Goal: Transaction & Acquisition: Purchase product/service

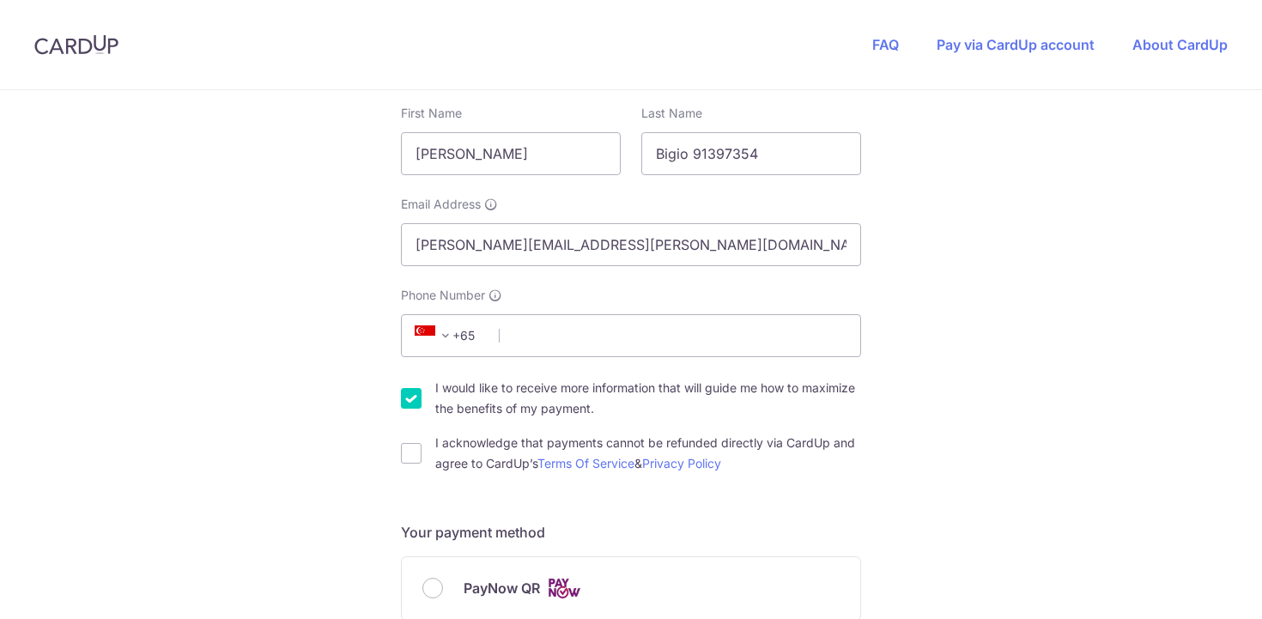
scroll to position [370, 0]
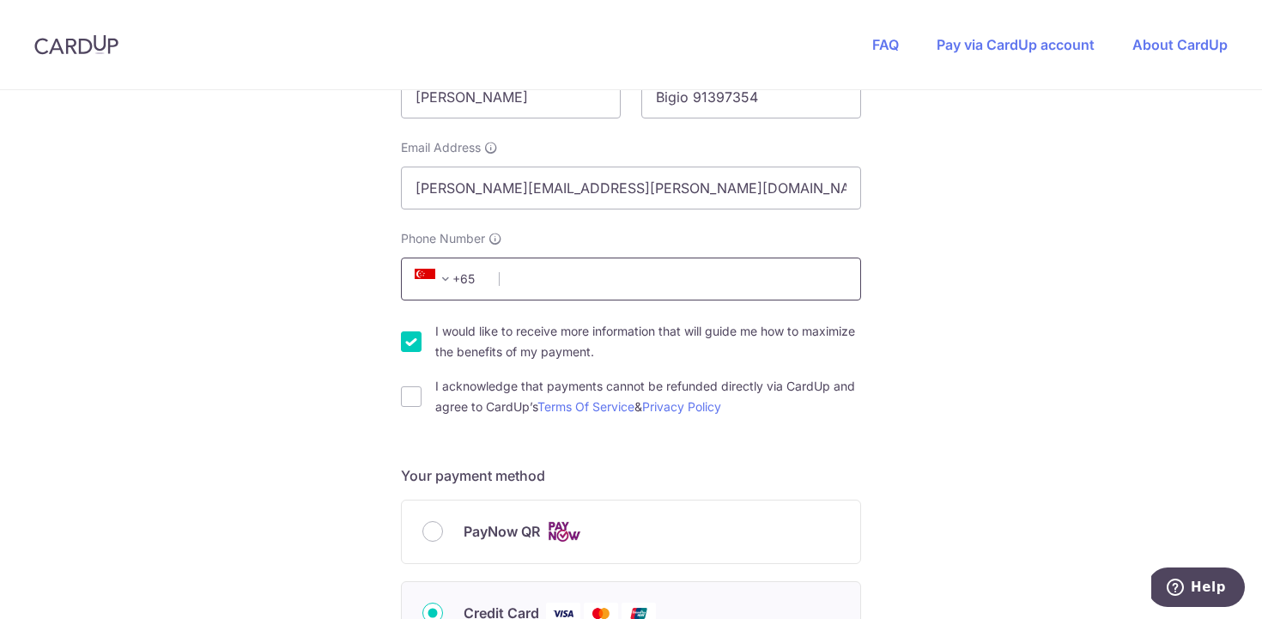
click at [597, 279] on input "Phone Number" at bounding box center [631, 279] width 460 height 43
type input "91397354"
click at [336, 444] on div "You are paying BE MITEY COMPANY PTE. LTD. BE MITEY COMPANY PTE. LTD. uses CardU…" at bounding box center [631, 557] width 1262 height 1675
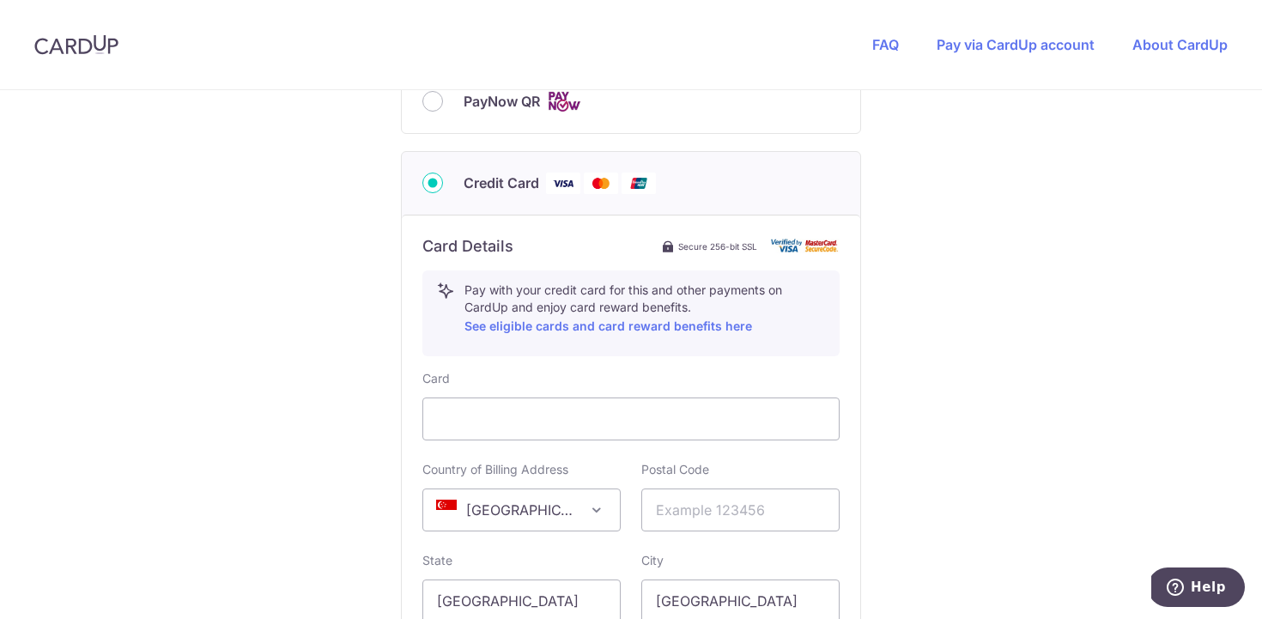
scroll to position [823, 0]
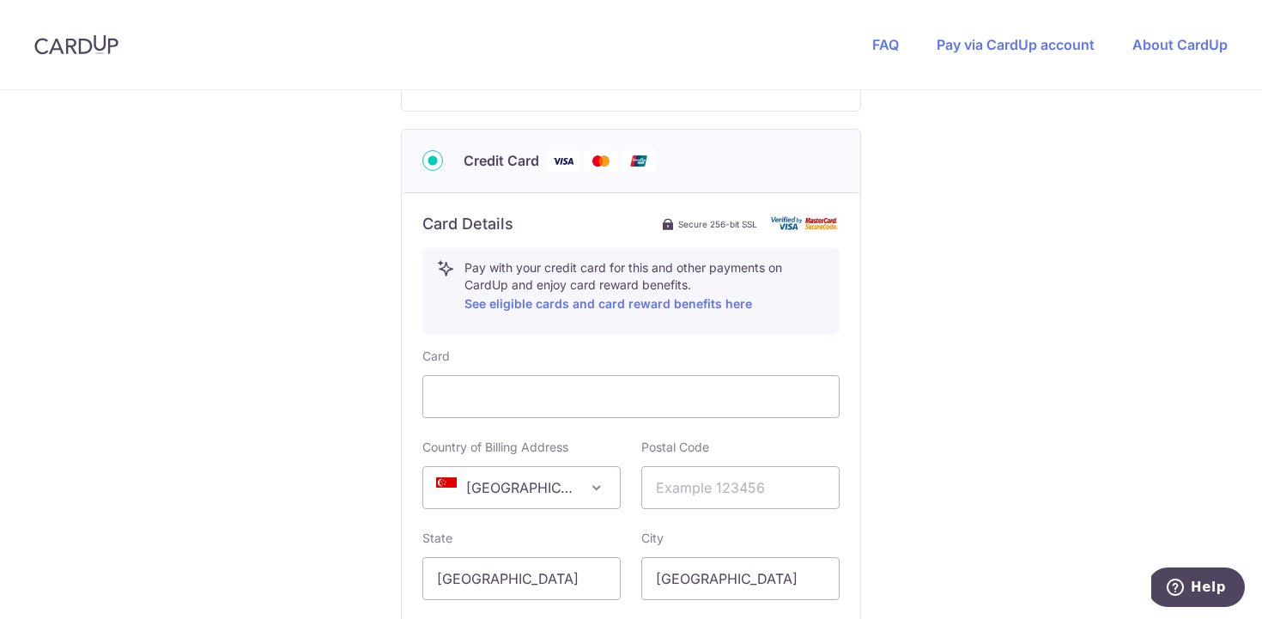
click at [310, 335] on div "You are paying BE MITEY COMPANY PTE. LTD. BE MITEY COMPANY PTE. LTD. uses CardU…" at bounding box center [631, 105] width 1262 height 1675
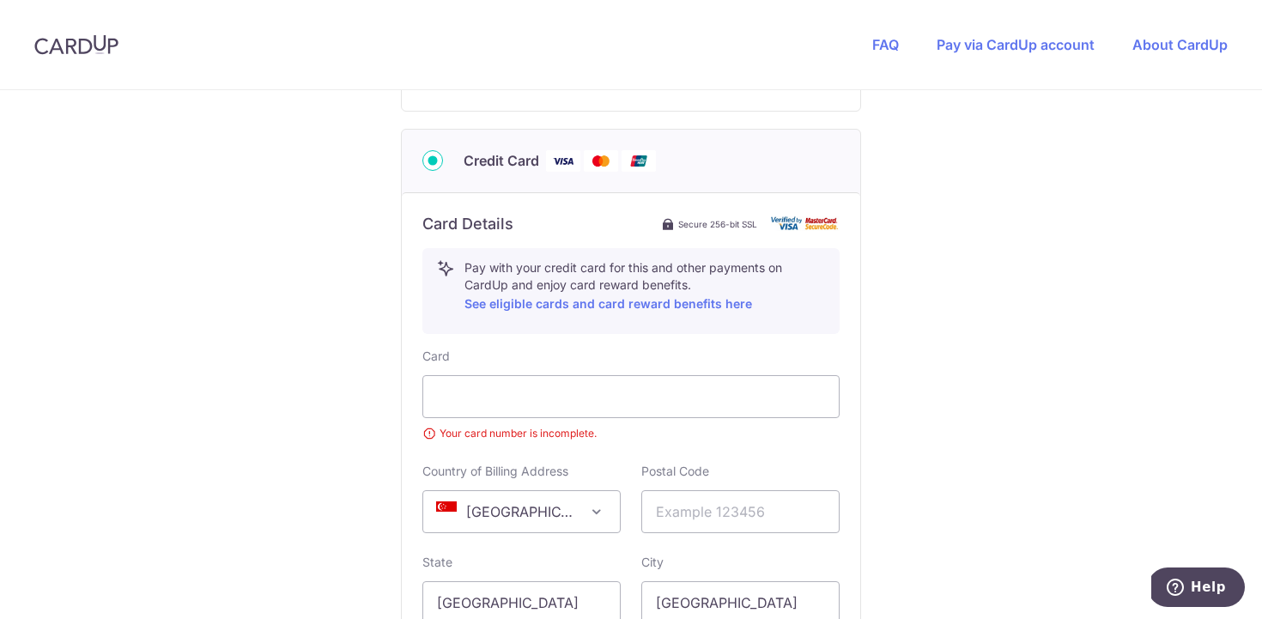
click at [264, 398] on div "You are paying BE MITEY COMPANY PTE. LTD. BE MITEY COMPANY PTE. LTD. uses CardU…" at bounding box center [631, 117] width 1262 height 1699
click at [674, 523] on input "text" at bounding box center [740, 511] width 198 height 43
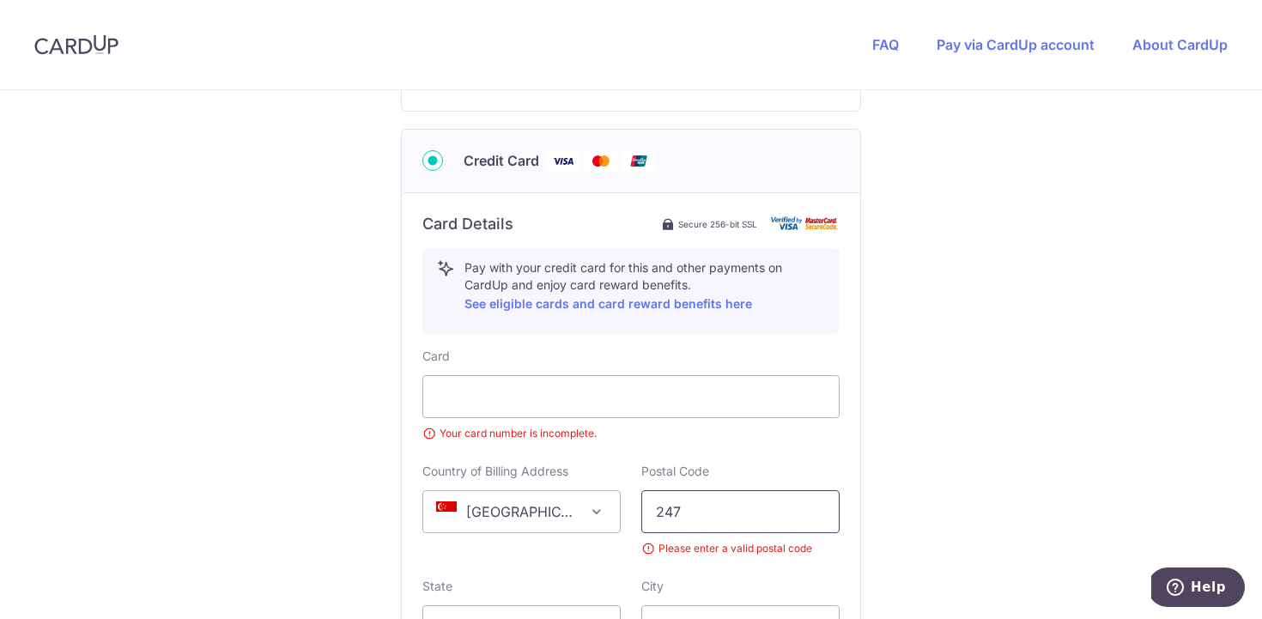
type input "247996"
type input "[STREET_ADDRESS]"
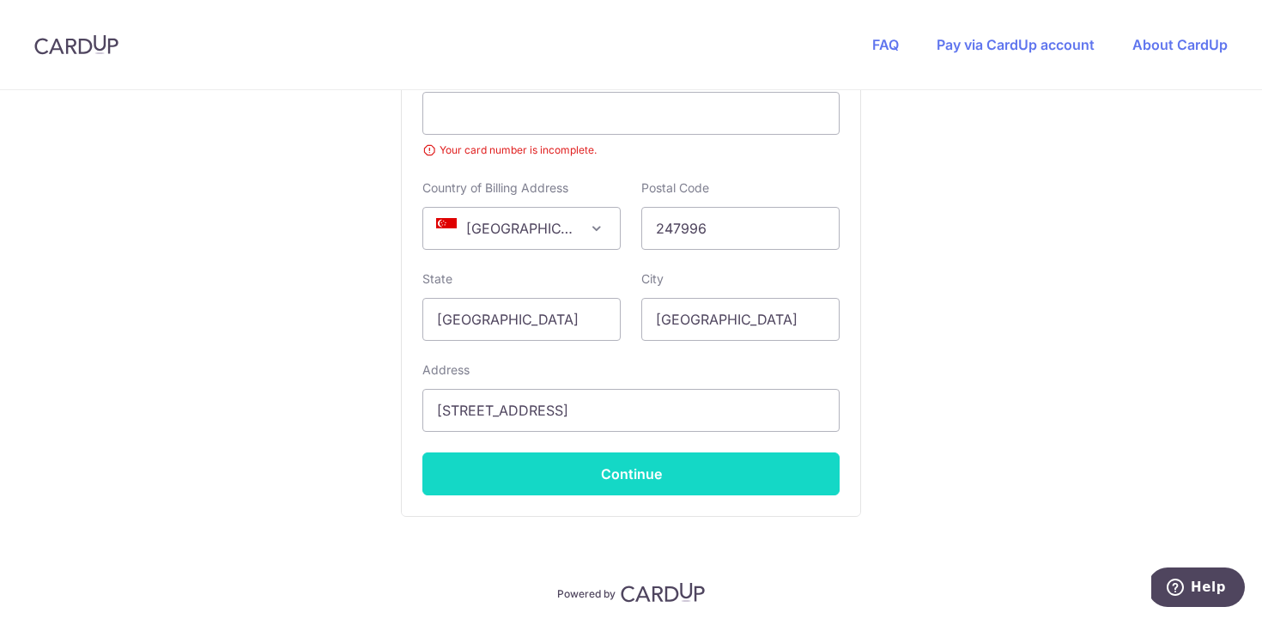
click at [661, 474] on button "Continue" at bounding box center [630, 473] width 417 height 43
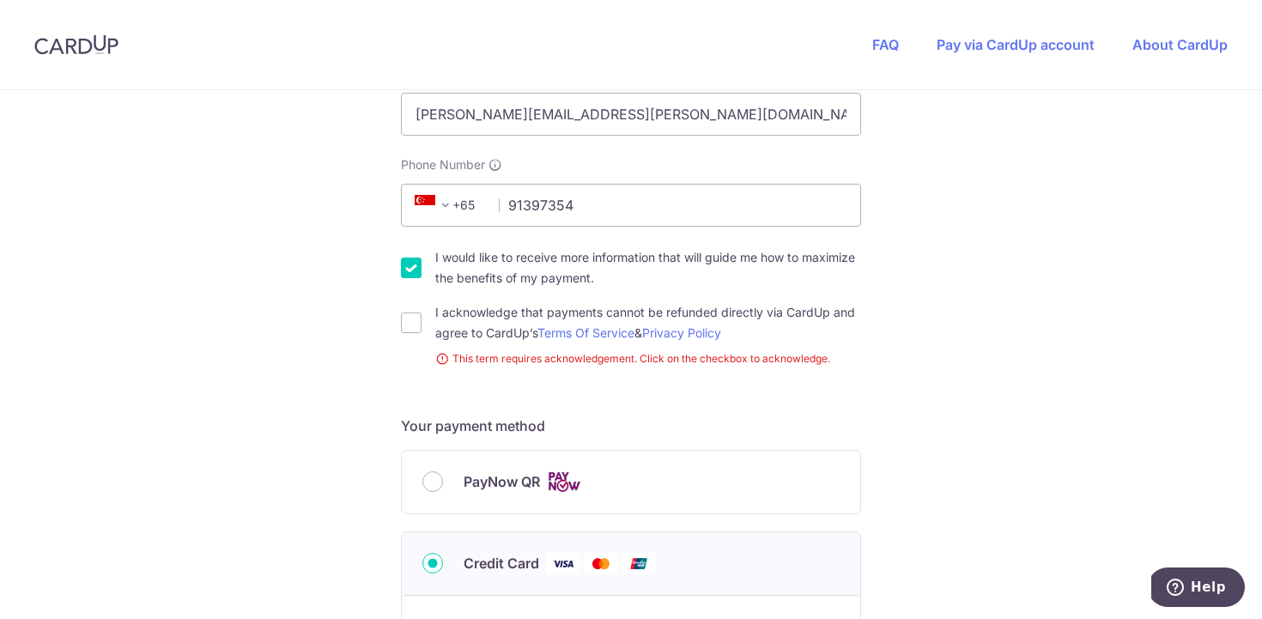
scroll to position [455, 0]
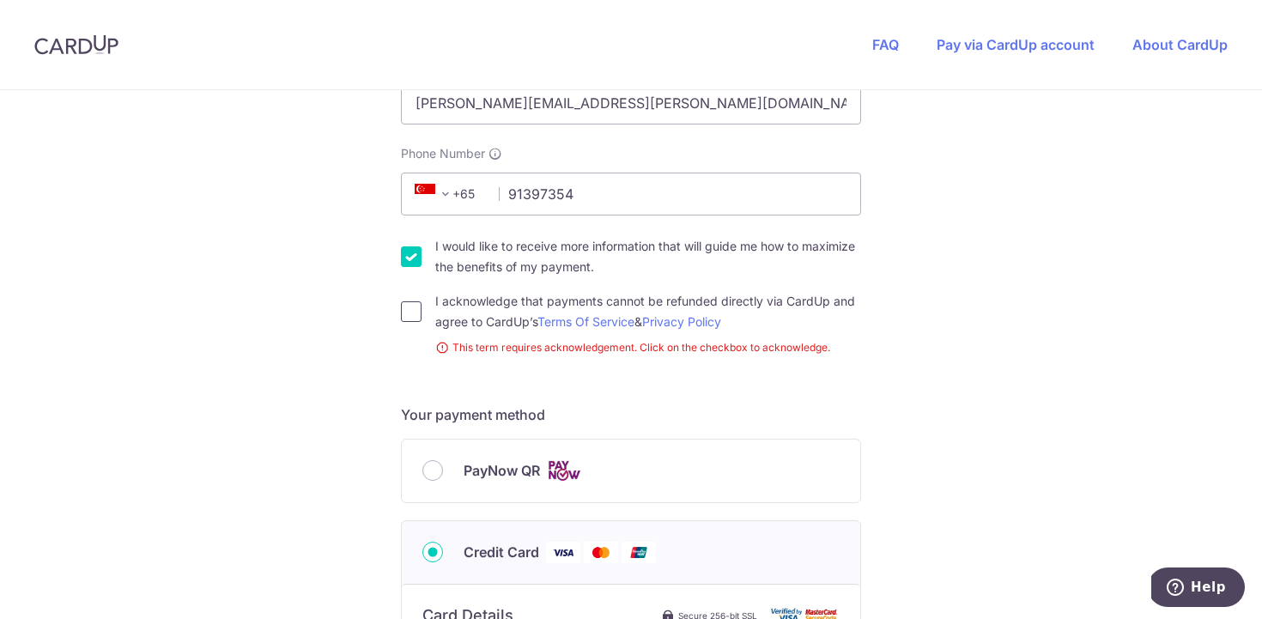
click at [409, 313] on input "I acknowledge that payments cannot be refunded directly via CardUp and agree to…" at bounding box center [411, 311] width 21 height 21
checkbox input "true"
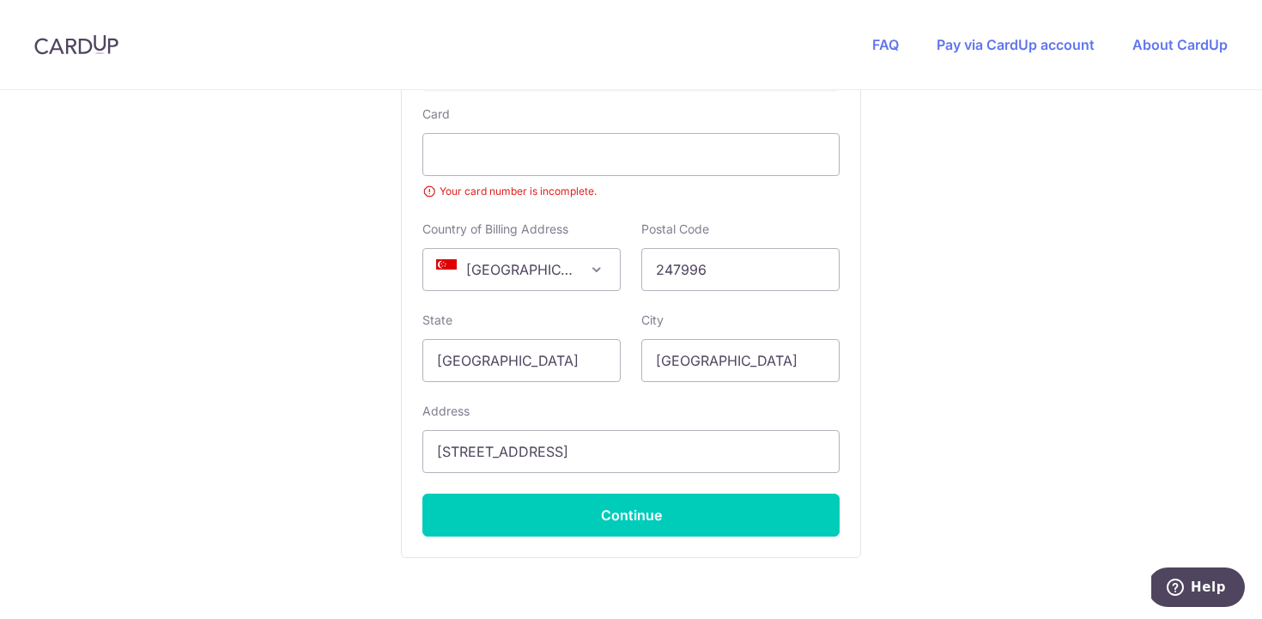
scroll to position [1077, 0]
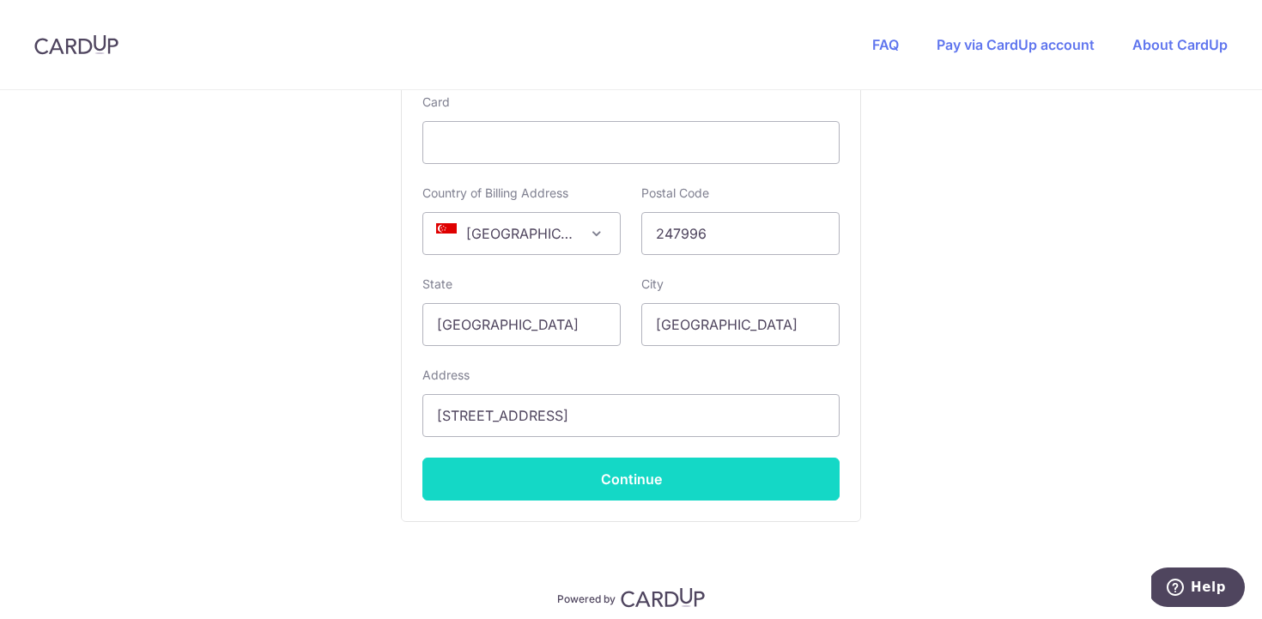
click at [659, 483] on button "Continue" at bounding box center [630, 479] width 417 height 43
type input "**** 7434"
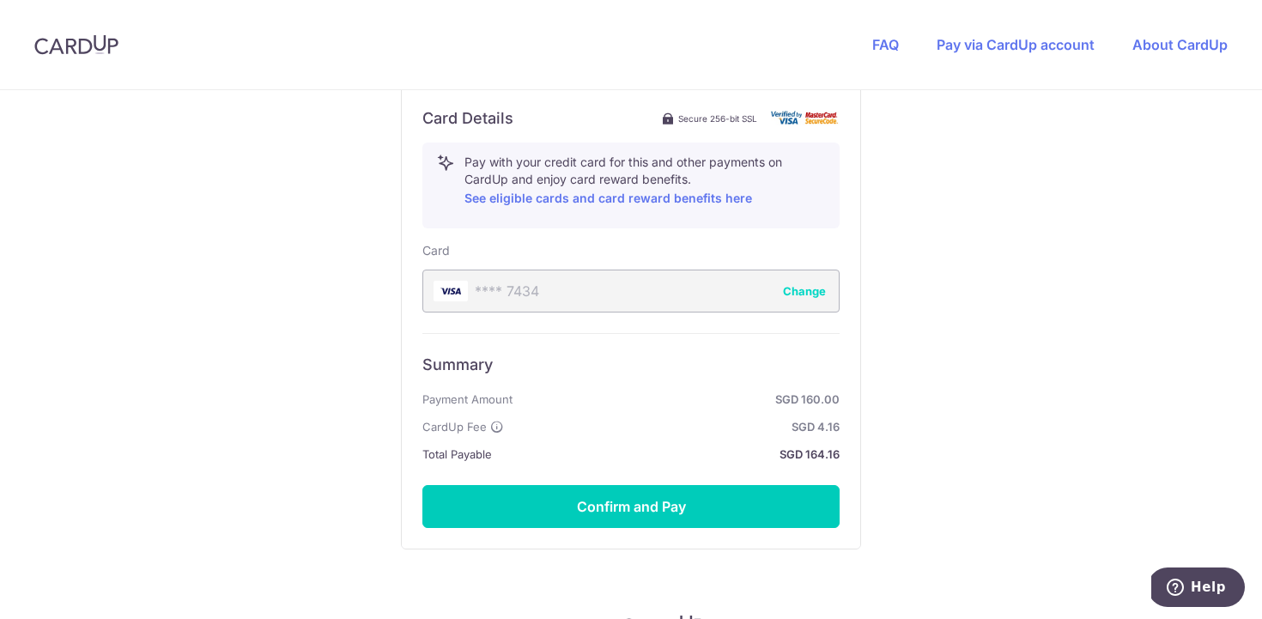
scroll to position [929, 0]
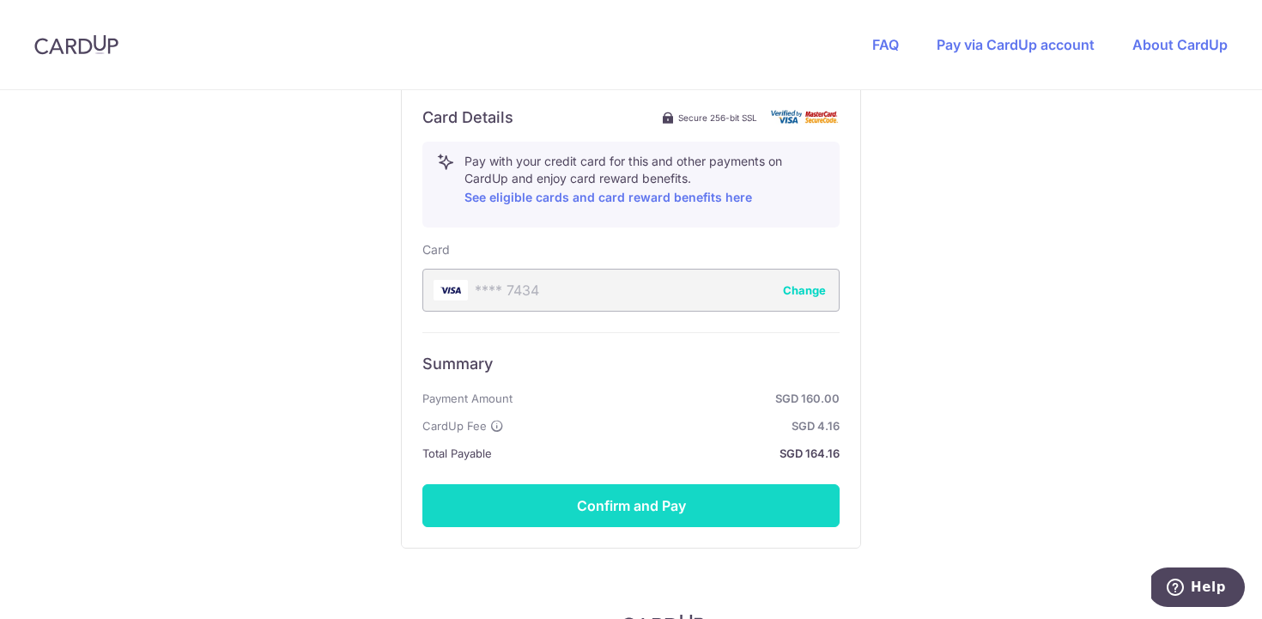
click at [637, 504] on button "Confirm and Pay" at bounding box center [630, 505] width 417 height 43
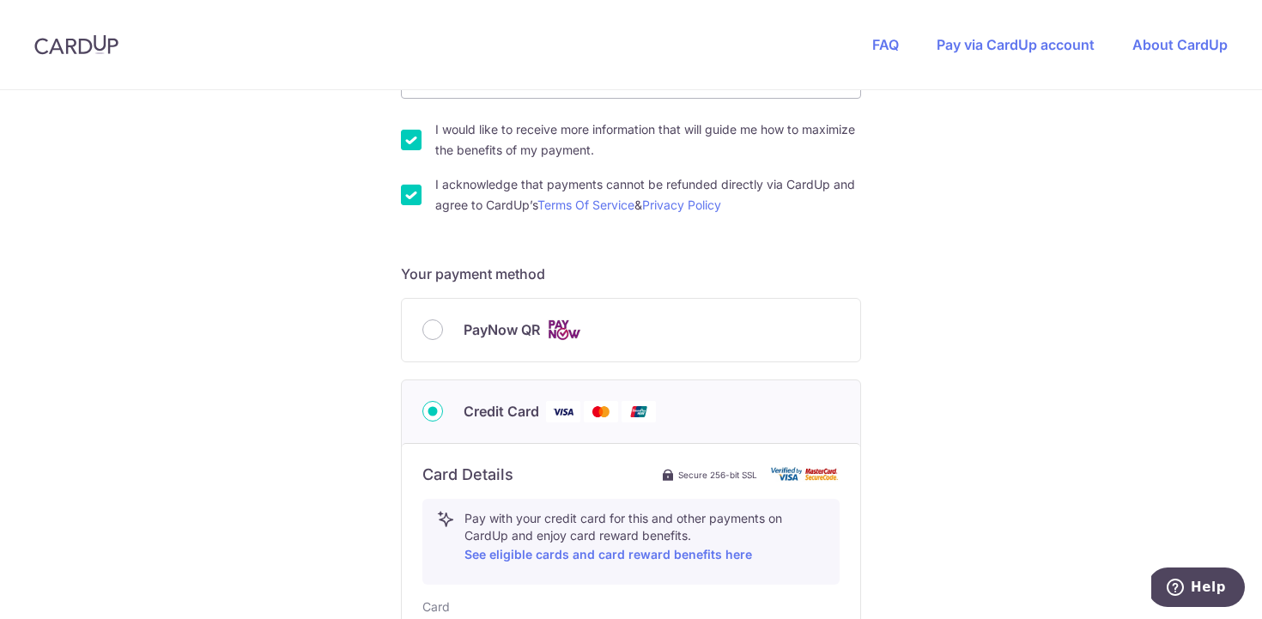
scroll to position [747, 0]
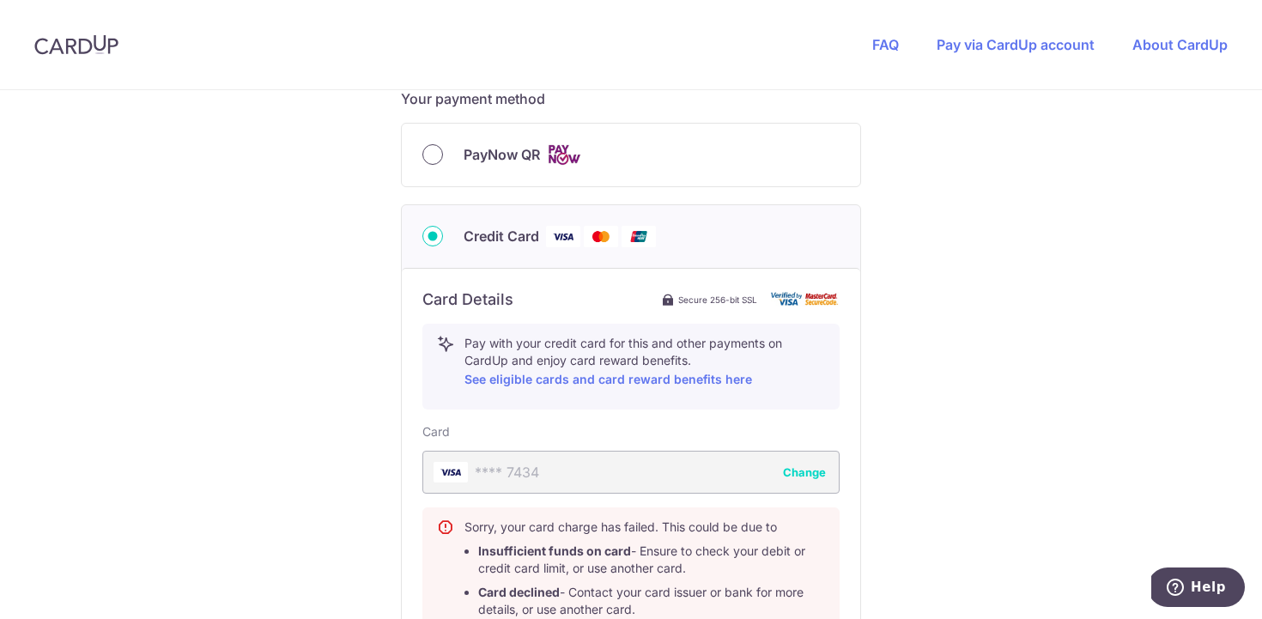
click at [434, 161] on input "PayNow QR" at bounding box center [432, 154] width 21 height 21
radio input "true"
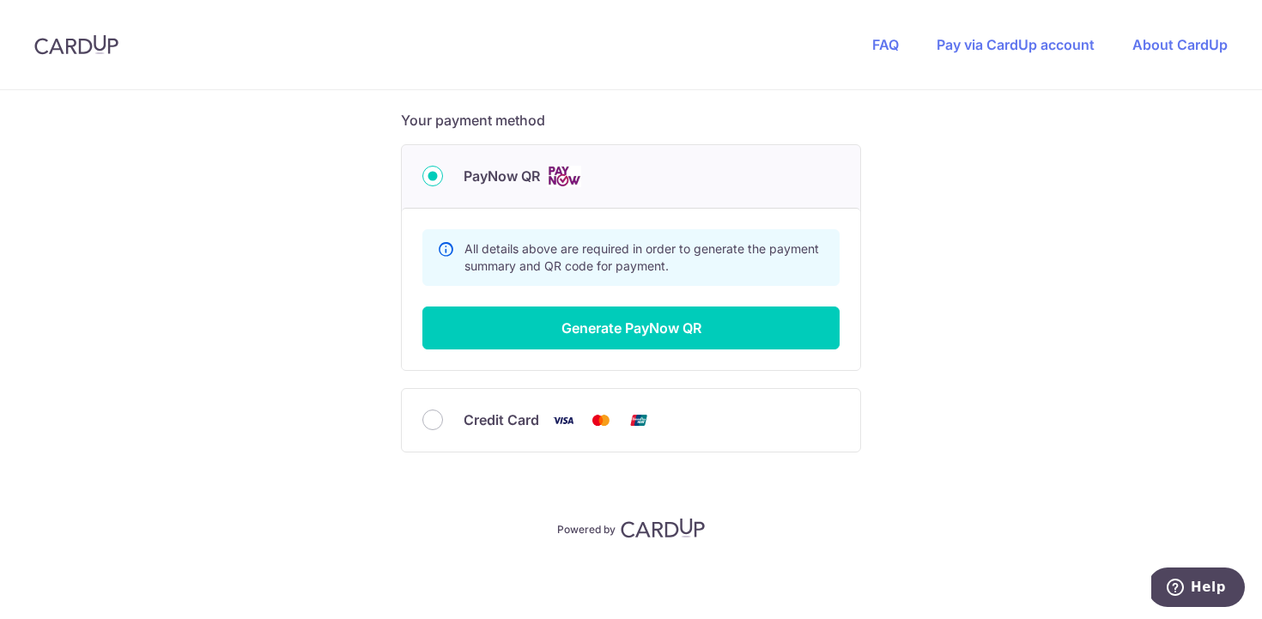
scroll to position [725, 0]
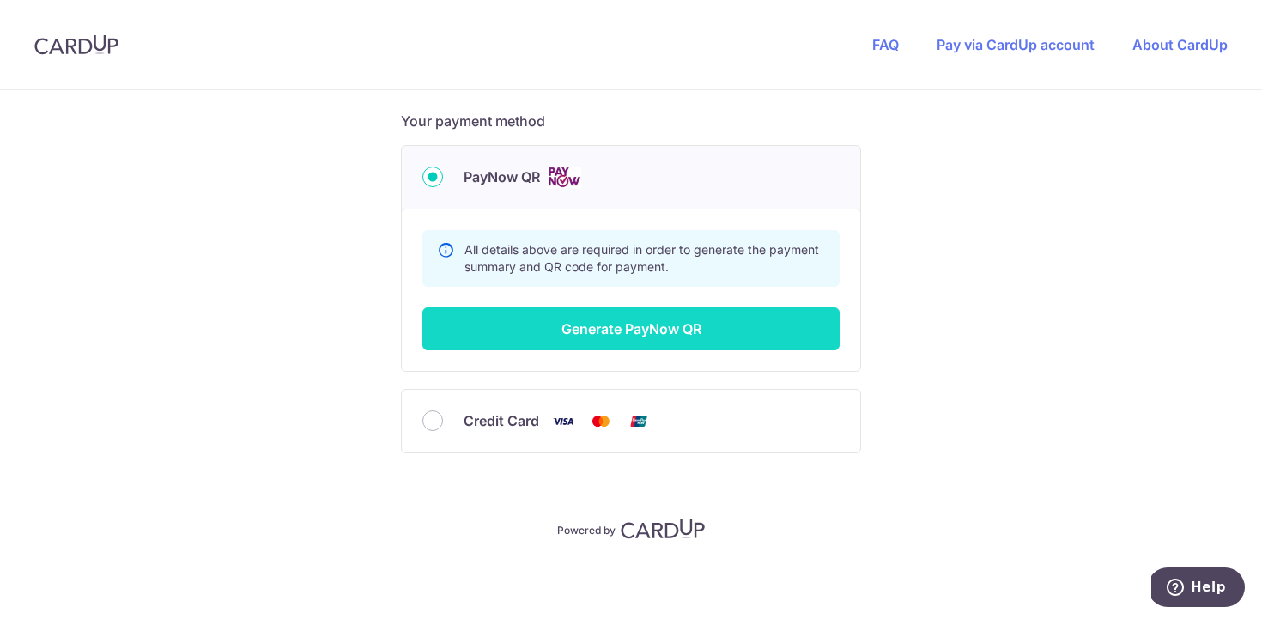
click at [604, 329] on button "Generate PayNow QR" at bounding box center [630, 328] width 417 height 43
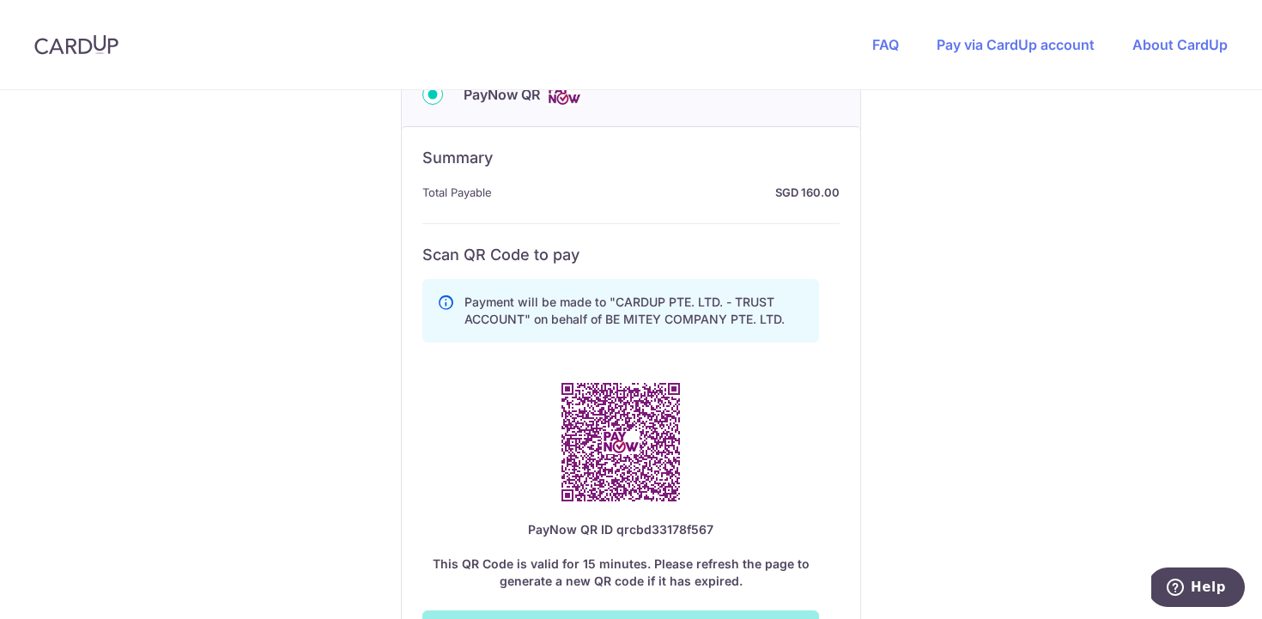
scroll to position [810, 0]
